Goal: Find specific page/section: Find specific page/section

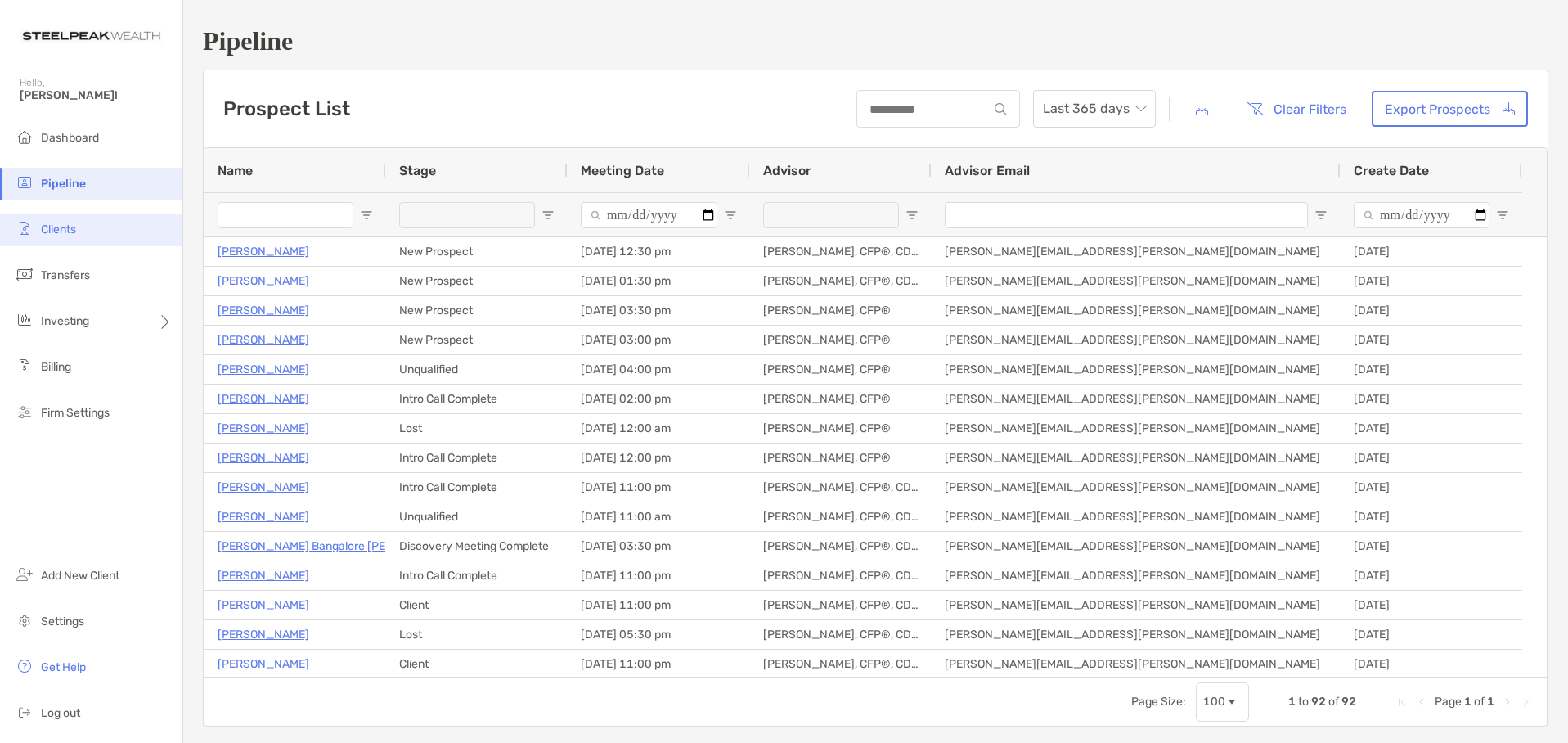
click at [67, 223] on span "Clients" at bounding box center [58, 230] width 35 height 14
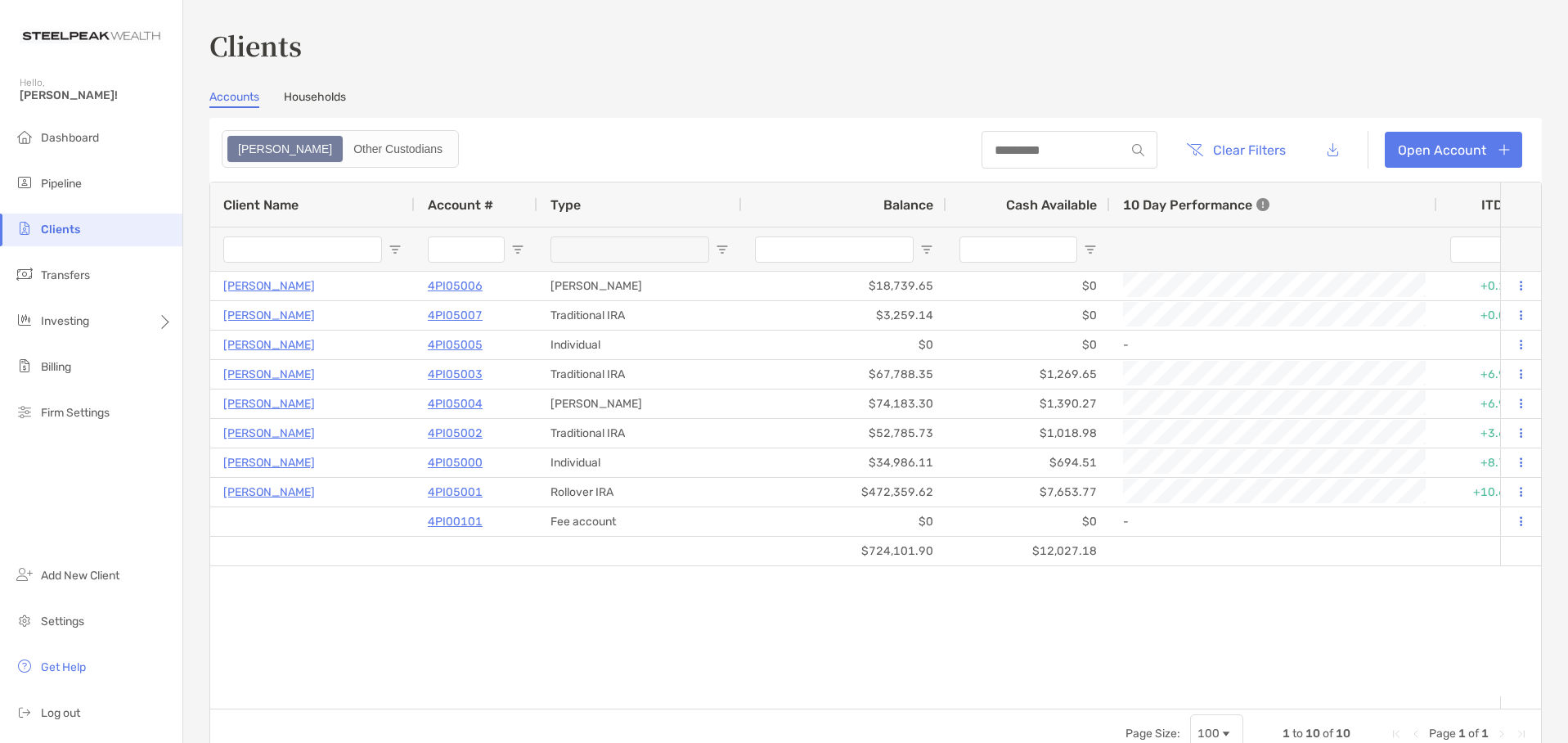
click at [67, 223] on span "Clients" at bounding box center [60, 230] width 39 height 14
click at [345, 159] on div "Other Custodians" at bounding box center [397, 149] width 107 height 23
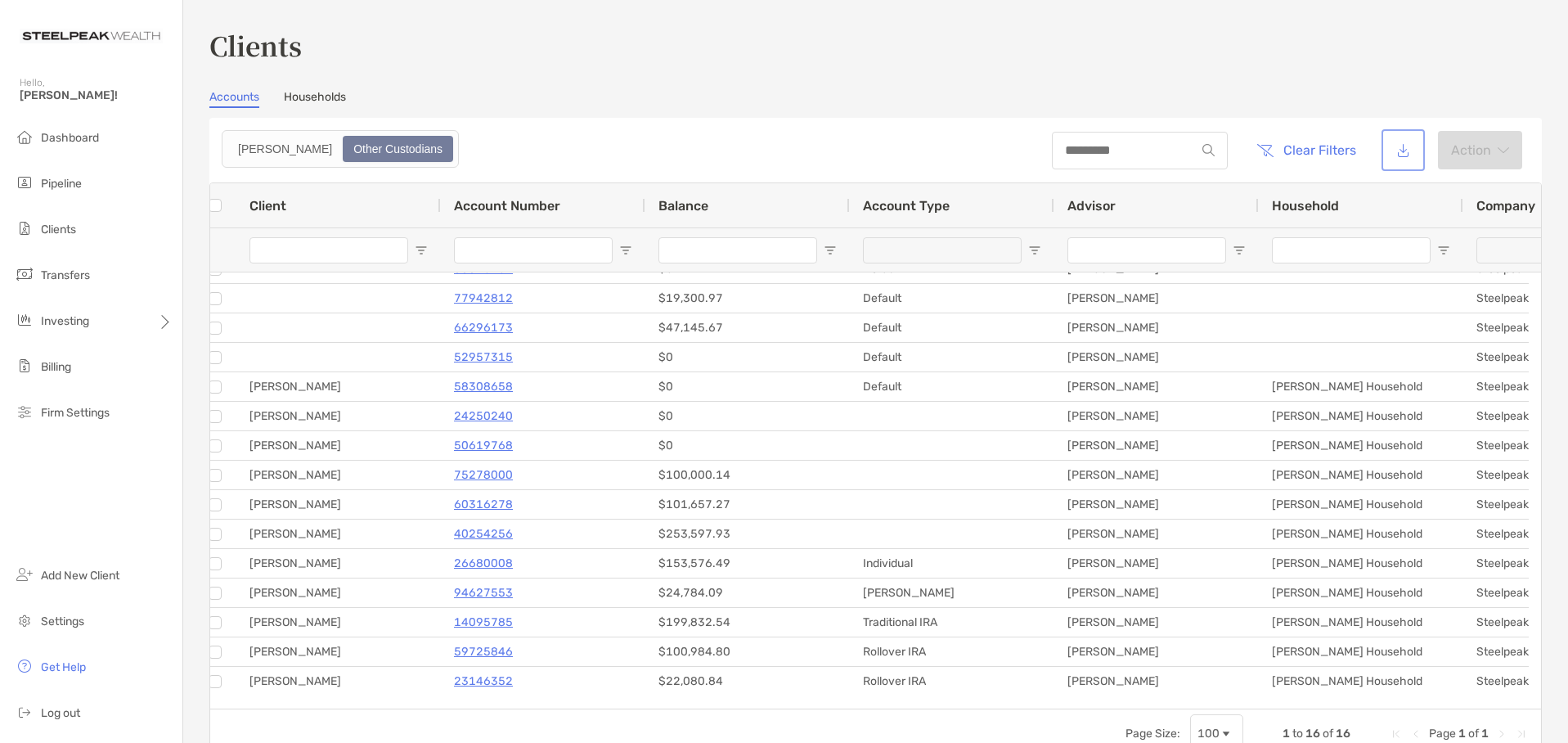
click at [1394, 155] on button "button" at bounding box center [1403, 150] width 37 height 35
click at [615, 109] on section "Accounts Households Zoe Other Custodians Clear Filters Action 1 to 16 of 16. Pa…" at bounding box center [875, 423] width 1333 height 668
click at [246, 154] on div "[PERSON_NAME]" at bounding box center [285, 149] width 112 height 23
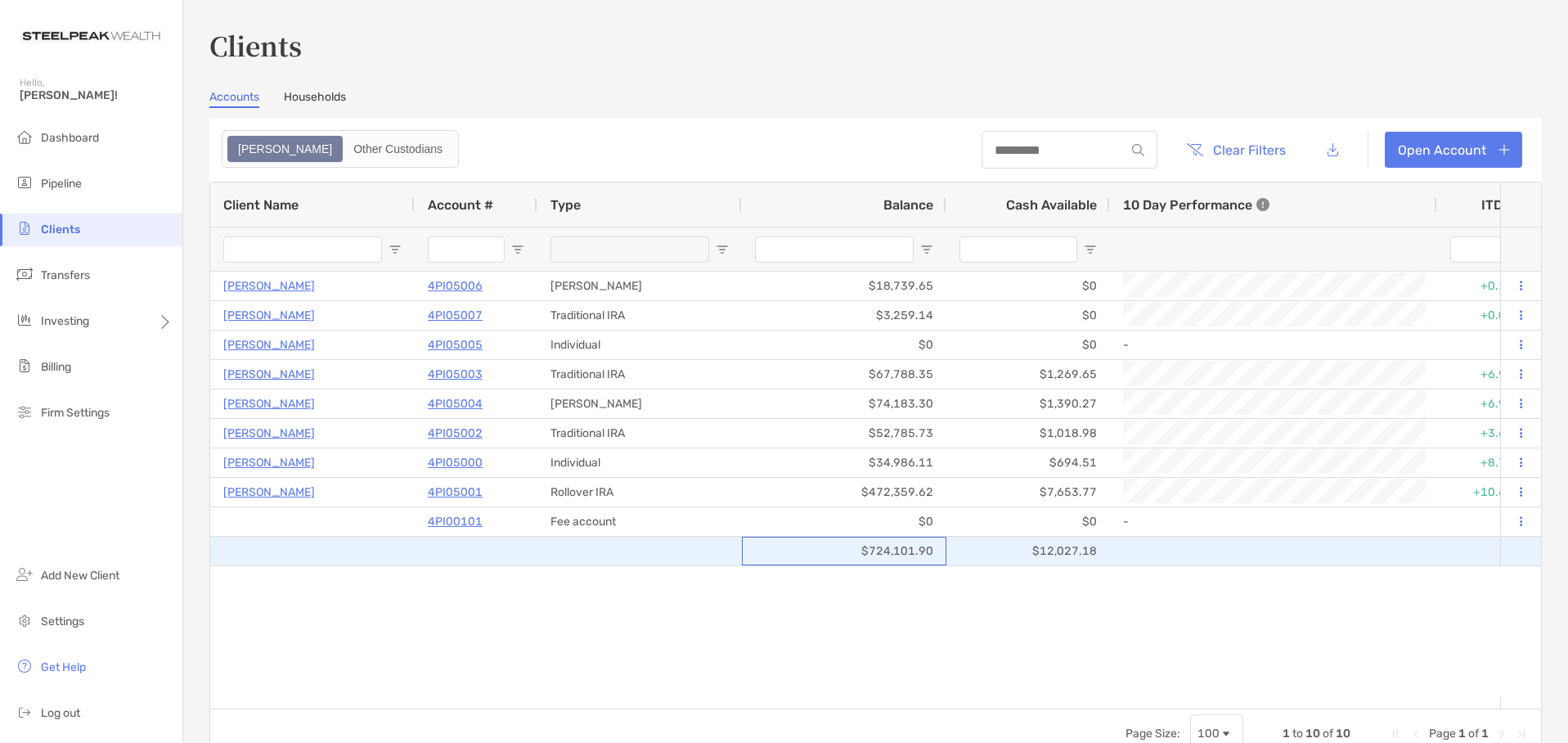
drag, startPoint x: 940, startPoint y: 550, endPoint x: 864, endPoint y: 560, distance: 76.7
click at [864, 560] on div "$724,101.90" at bounding box center [844, 551] width 205 height 29
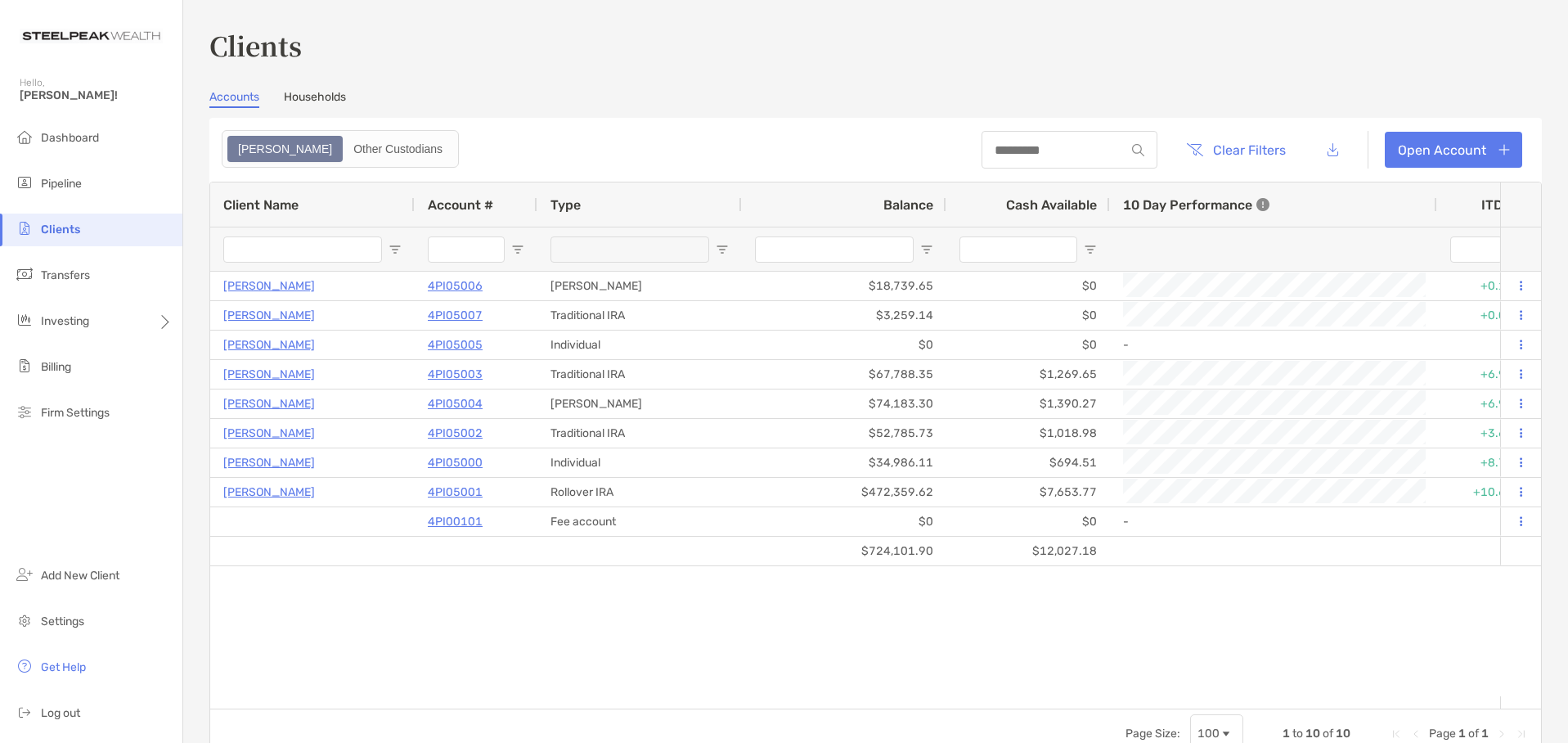
click at [490, 78] on div "Clients Accounts Households Zoe Other Custodians Clear Filters Open Account 1 t…" at bounding box center [875, 392] width 1333 height 732
click at [344, 157] on div "Other Custodians" at bounding box center [397, 149] width 107 height 23
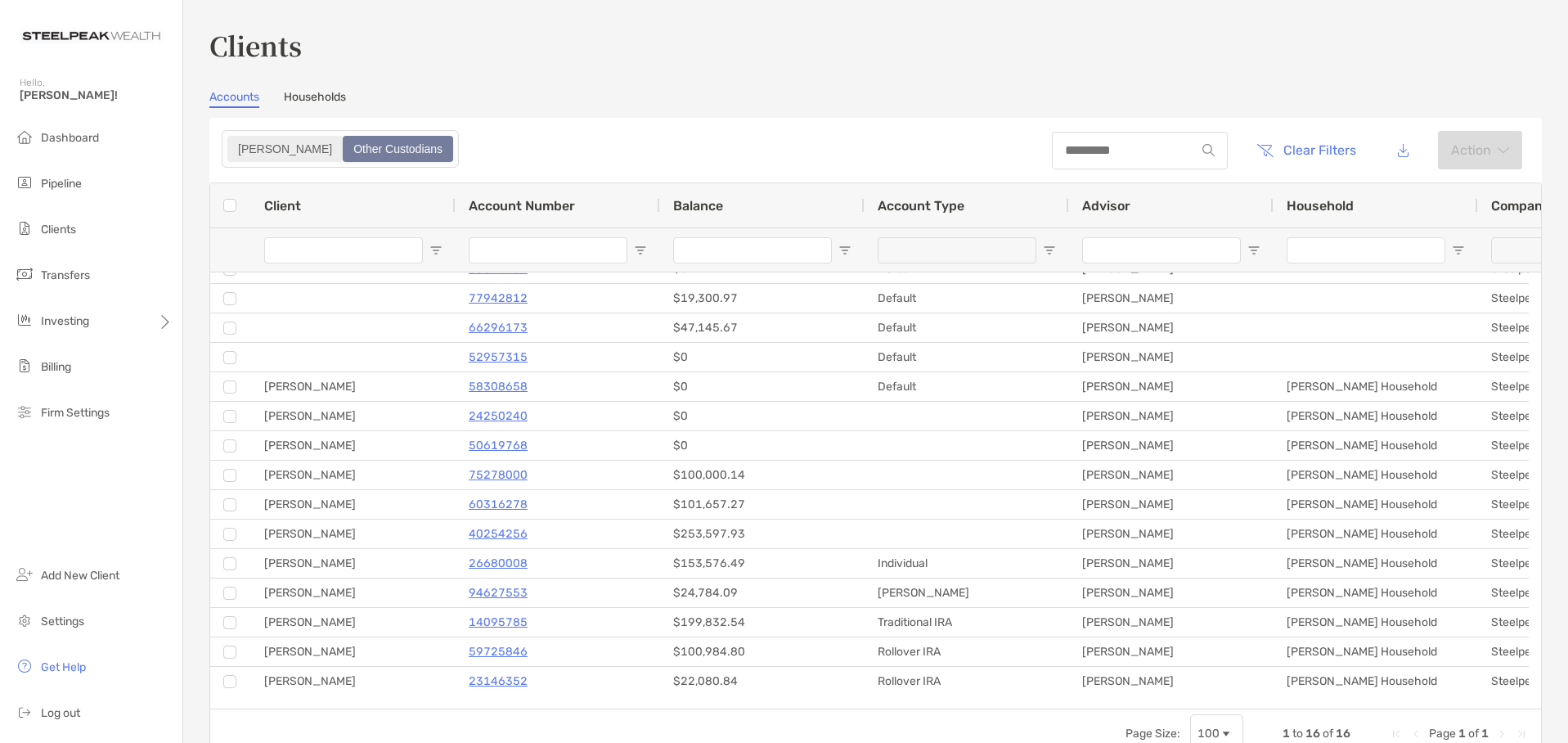
click at [250, 151] on div "[PERSON_NAME]" at bounding box center [285, 149] width 112 height 23
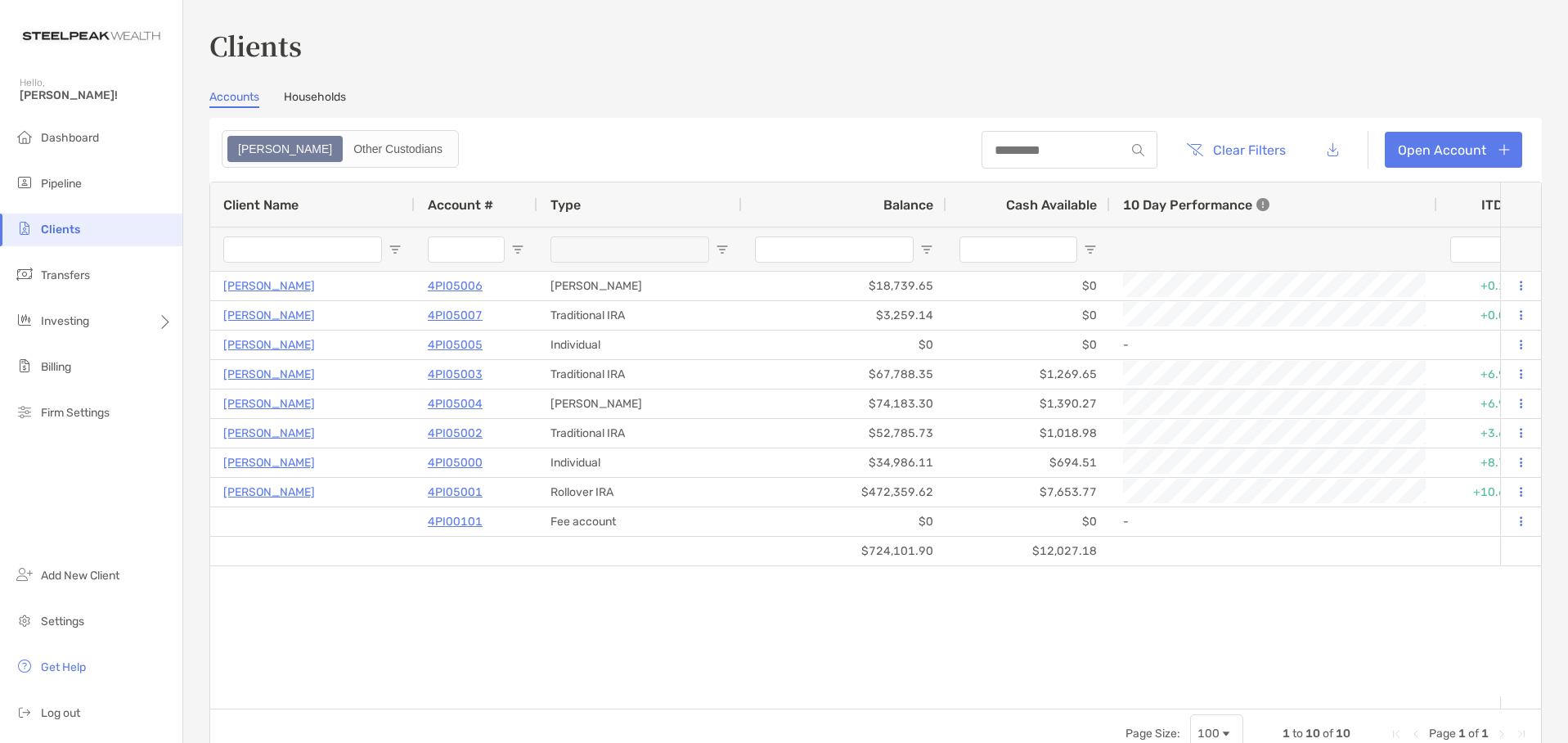
click at [318, 101] on link "Households" at bounding box center [314, 98] width 62 height 18
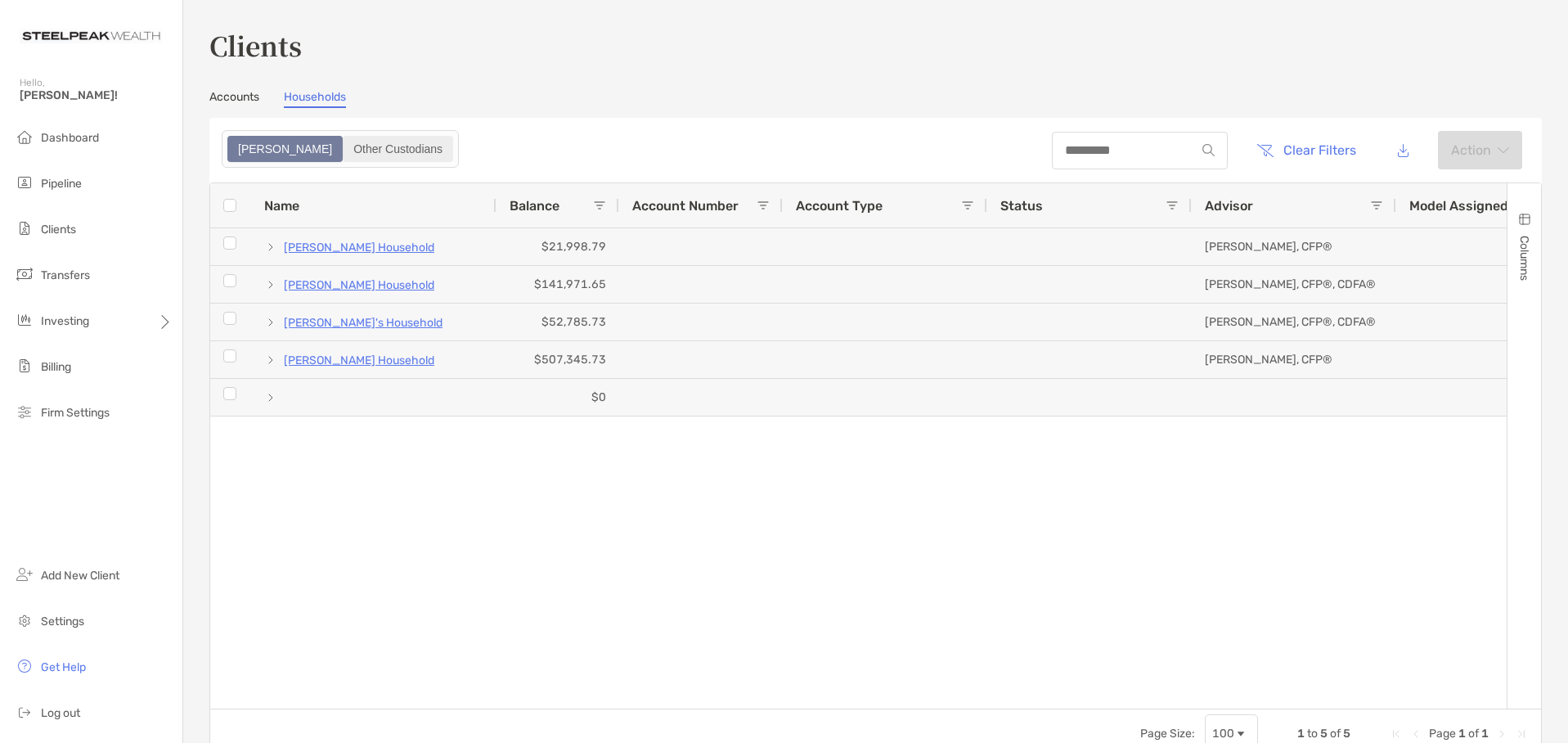
click at [344, 148] on div "Other Custodians" at bounding box center [397, 149] width 107 height 23
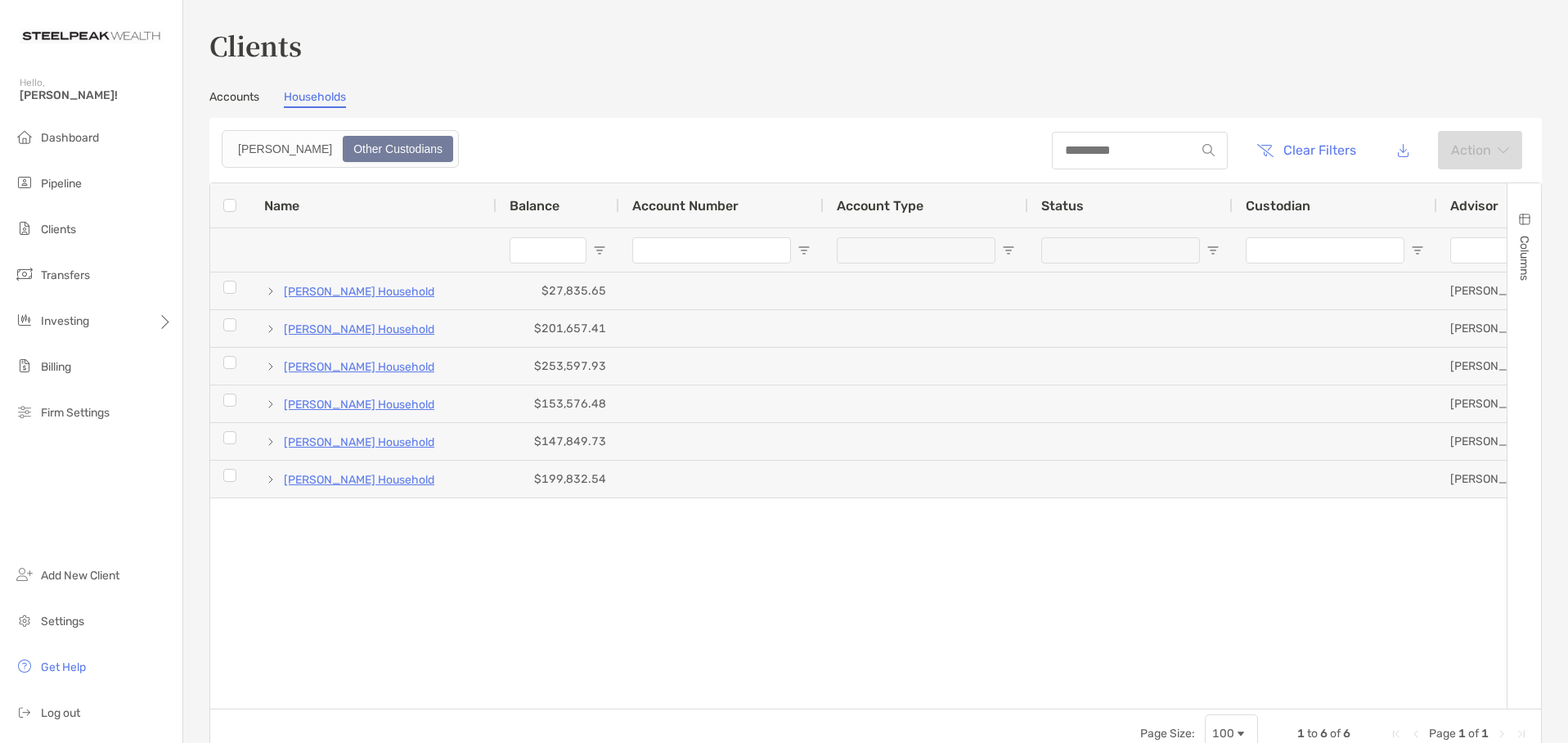
click at [247, 104] on link "Accounts" at bounding box center [234, 98] width 50 height 18
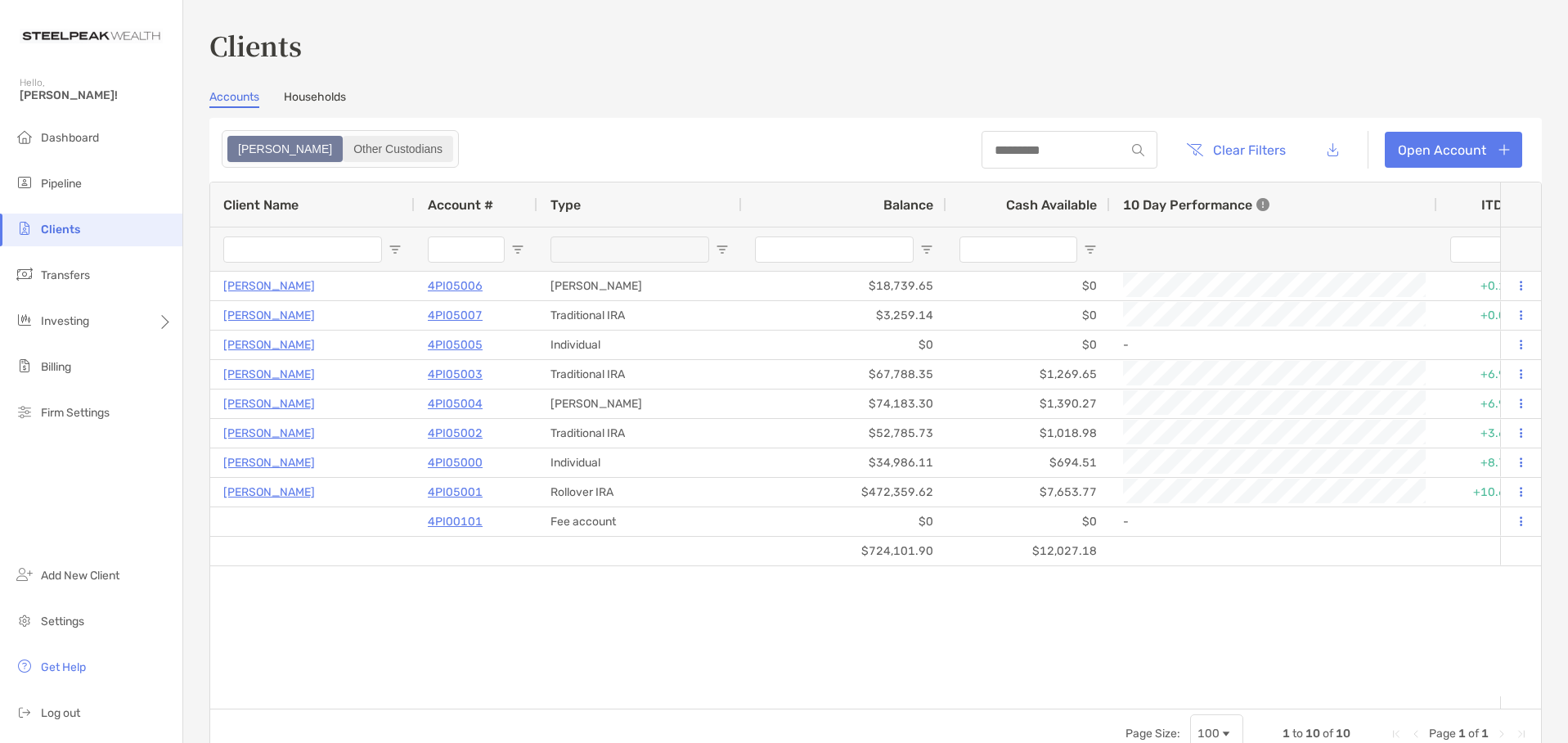
click at [344, 148] on div "Other Custodians" at bounding box center [397, 149] width 107 height 23
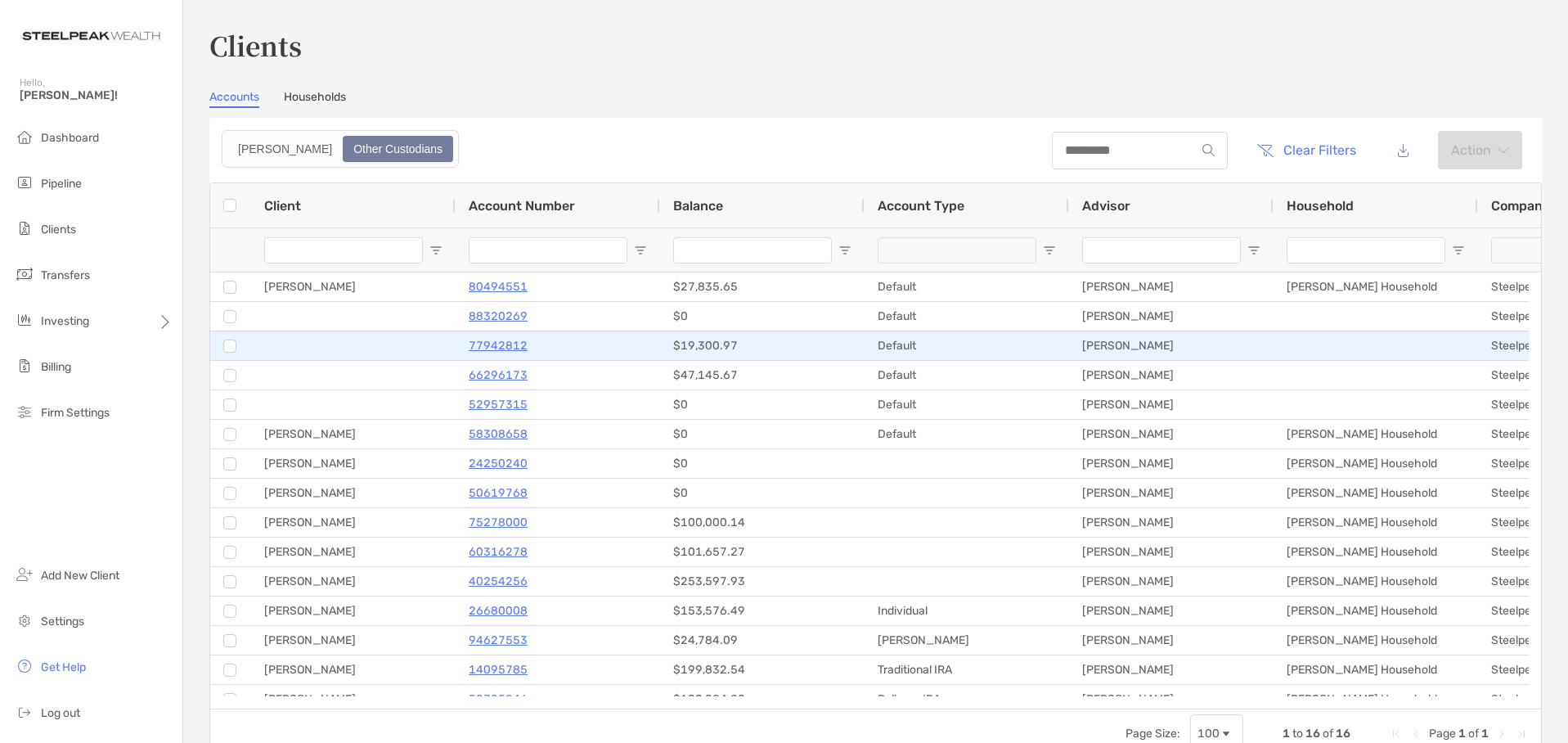
click at [496, 349] on p "77942812" at bounding box center [498, 345] width 59 height 20
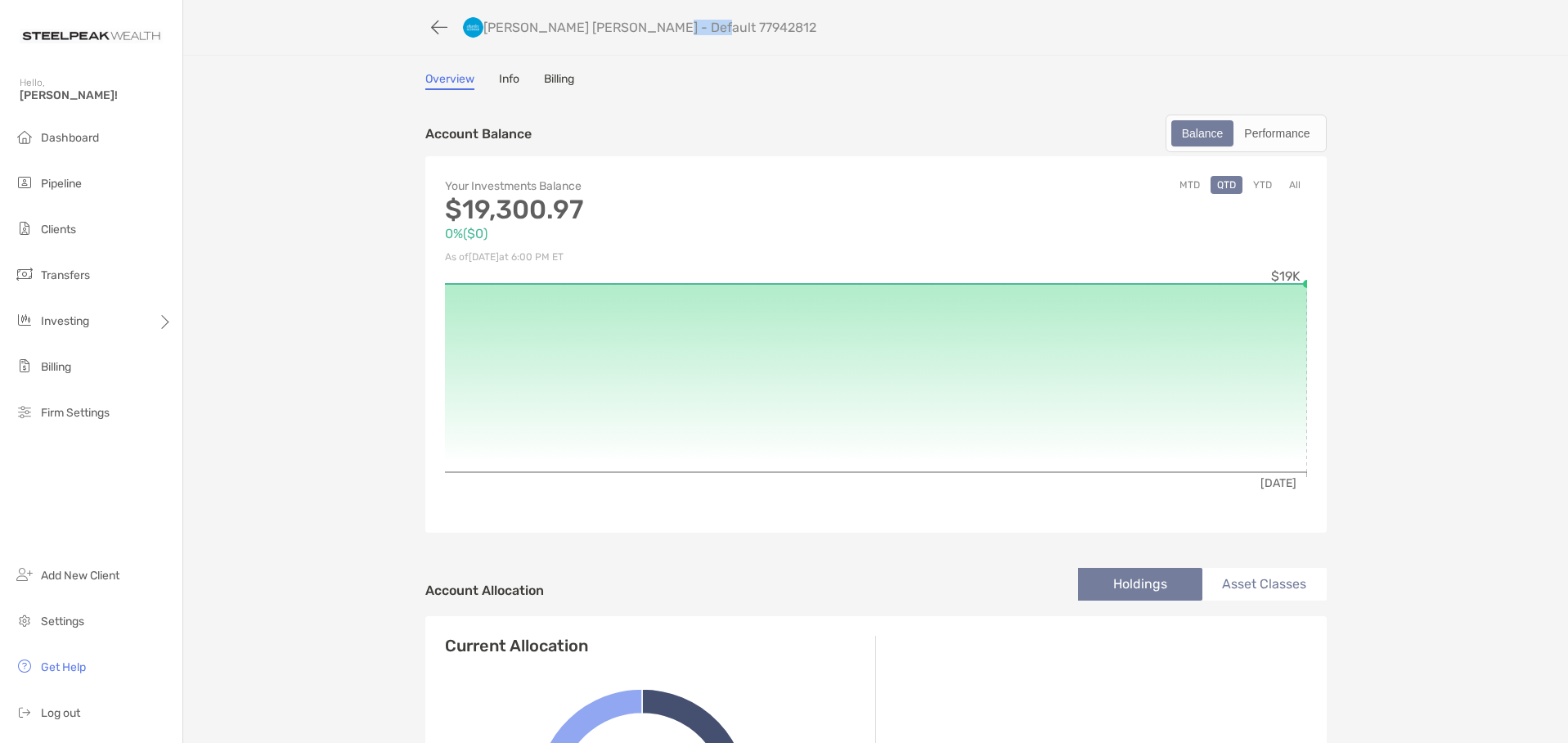
drag, startPoint x: 694, startPoint y: 29, endPoint x: 634, endPoint y: 20, distance: 60.7
click at [634, 20] on p "[PERSON_NAME] [PERSON_NAME] - Default 77942812" at bounding box center [649, 28] width 332 height 15
copy p "77942812"
click at [54, 215] on li "Clients" at bounding box center [90, 230] width 182 height 32
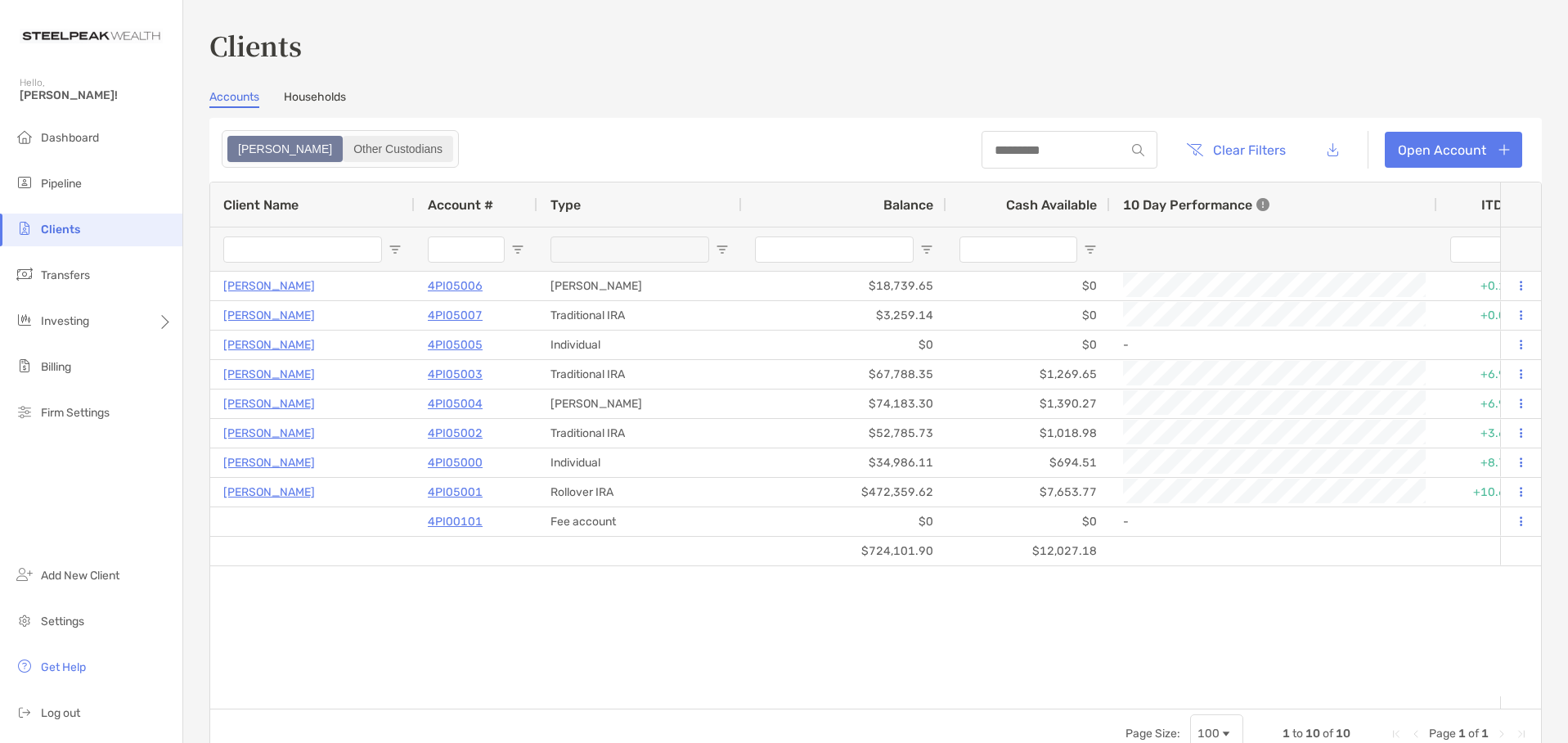
click at [344, 146] on div "Other Custodians" at bounding box center [397, 149] width 107 height 23
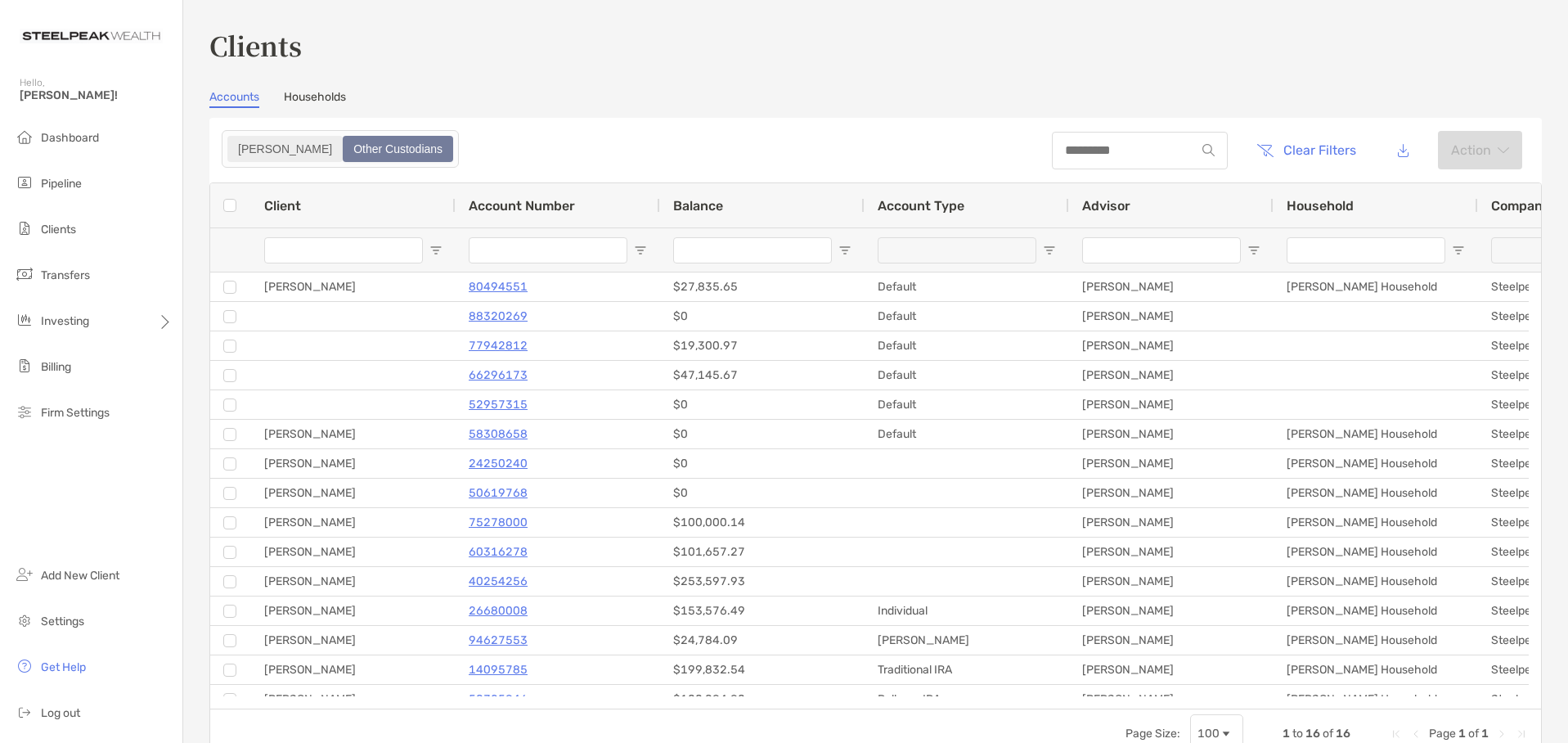
click at [251, 144] on div "[PERSON_NAME]" at bounding box center [285, 149] width 112 height 23
